Goal: Check status: Check status

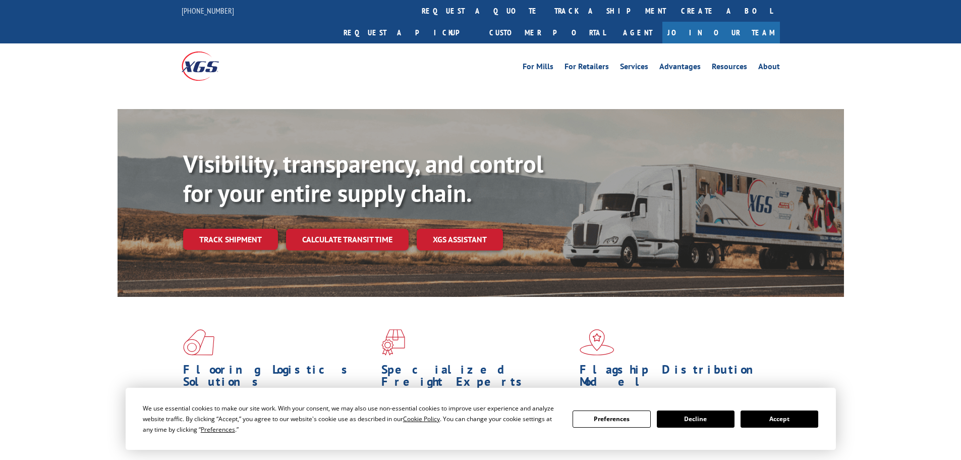
click at [807, 419] on button "Accept" at bounding box center [780, 418] width 78 height 17
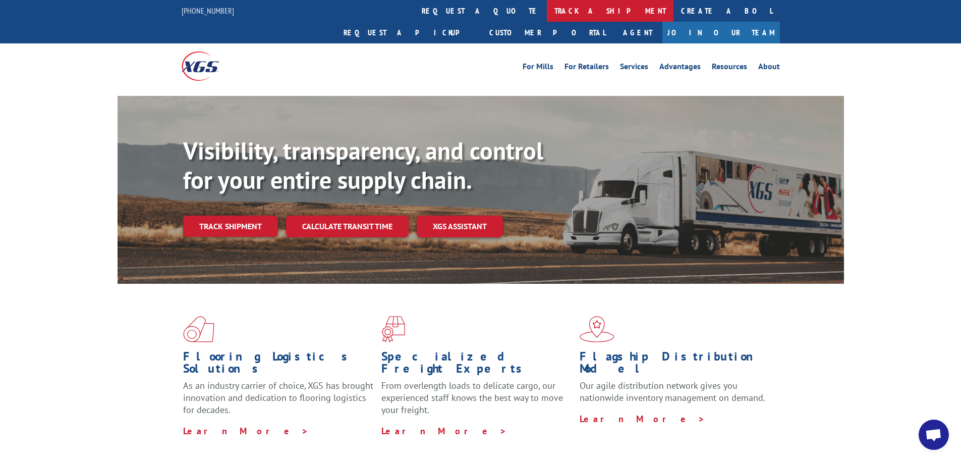
click at [547, 13] on link "track a shipment" at bounding box center [610, 11] width 127 height 22
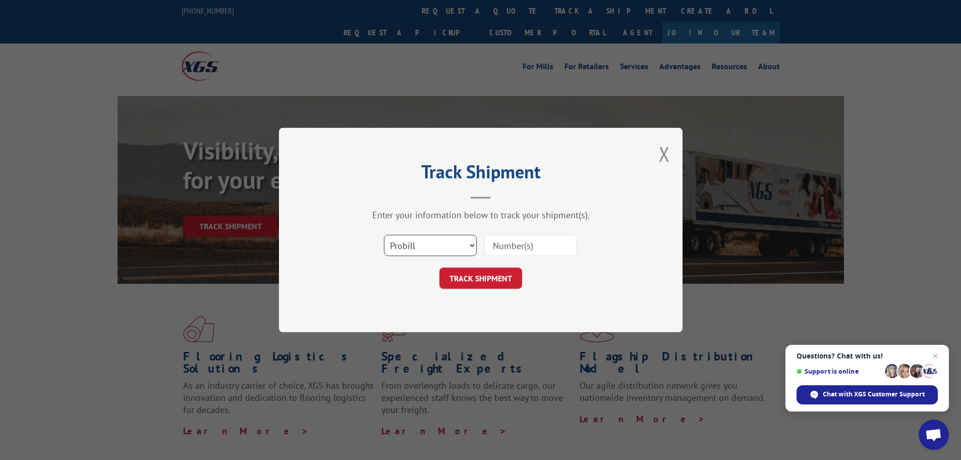
click at [417, 252] on select "Select category... Probill BOL PO" at bounding box center [430, 245] width 93 height 21
select select "bol"
click at [384, 235] on select "Select category... Probill BOL PO" at bounding box center [430, 245] width 93 height 21
drag, startPoint x: 501, startPoint y: 255, endPoint x: 504, endPoint y: 245, distance: 10.4
click at [501, 255] on input at bounding box center [530, 245] width 93 height 21
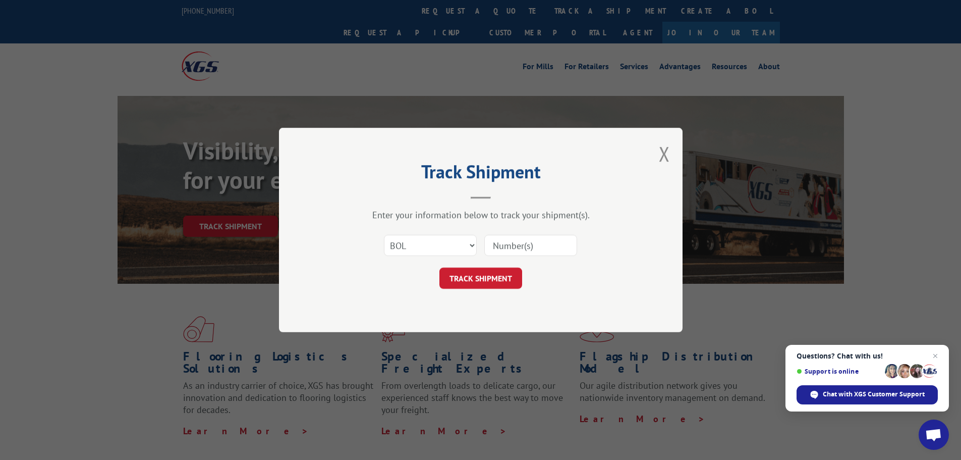
paste input "7051801"
type input "7051801"
click at [487, 279] on button "TRACK SHIPMENT" at bounding box center [480, 277] width 83 height 21
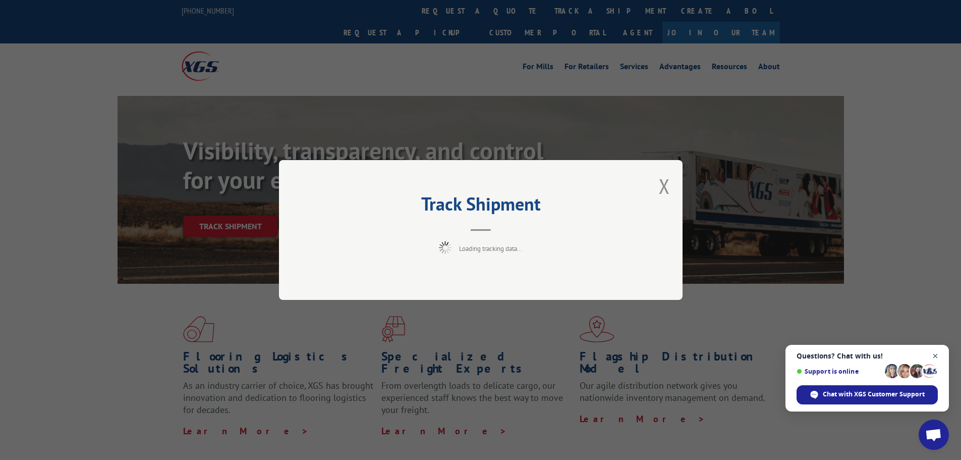
click at [933, 353] on span "Close chat" at bounding box center [935, 356] width 13 height 13
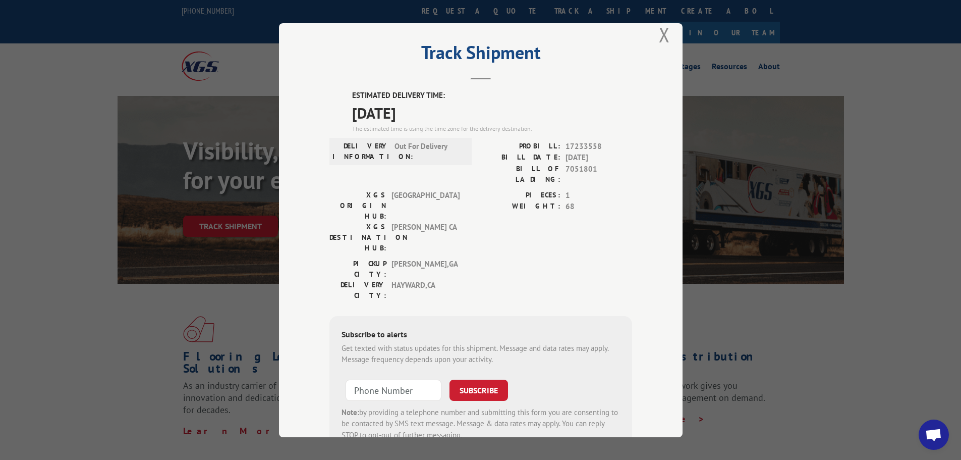
scroll to position [40, 0]
